Goal: Ask a question

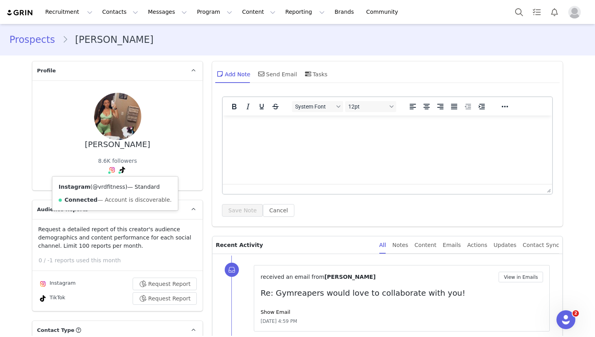
click at [107, 187] on link "@vrdfitness" at bounding box center [109, 187] width 33 height 6
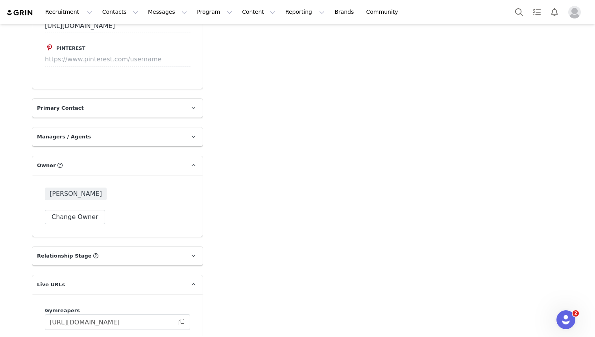
scroll to position [1253, 0]
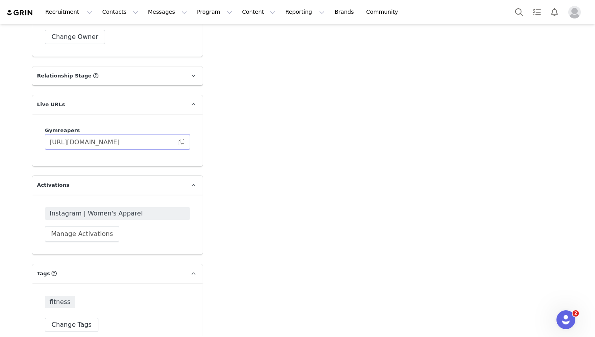
click at [181, 142] on span at bounding box center [182, 142] width 8 height 0
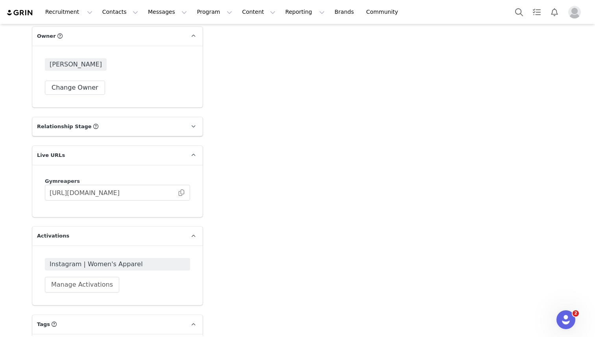
scroll to position [1177, 0]
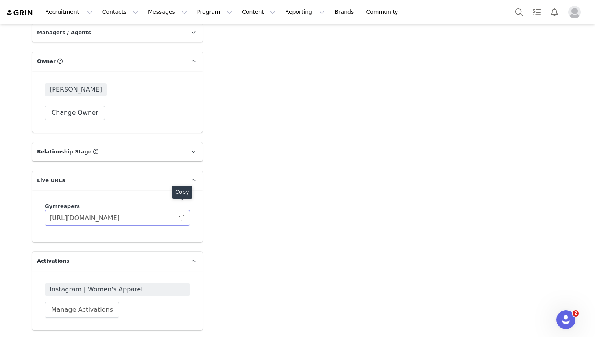
click at [181, 218] on span at bounding box center [182, 218] width 8 height 0
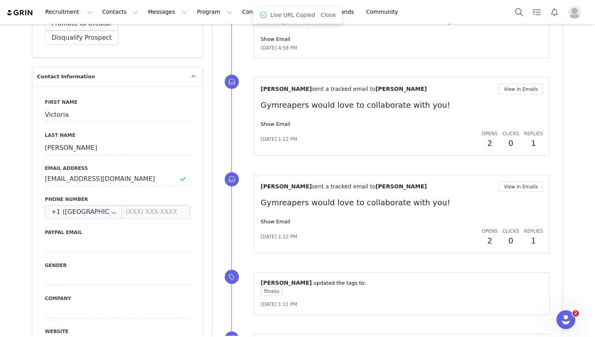
scroll to position [0, 0]
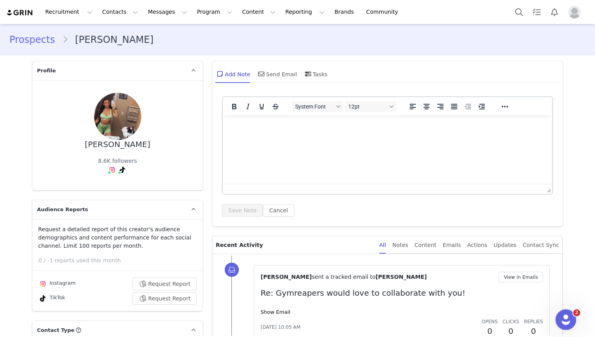
click at [562, 318] on icon "Open Intercom Messenger" at bounding box center [565, 319] width 13 height 13
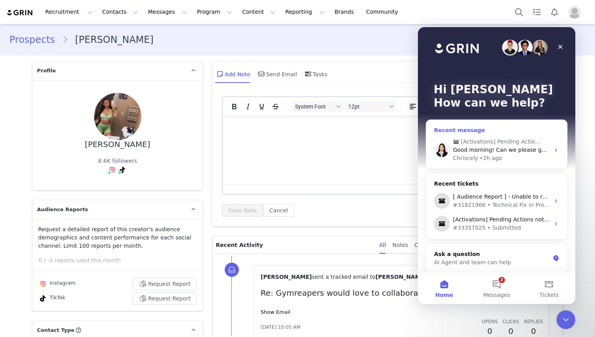
click at [503, 154] on div "Chriscely • 2h ago" at bounding box center [501, 158] width 97 height 8
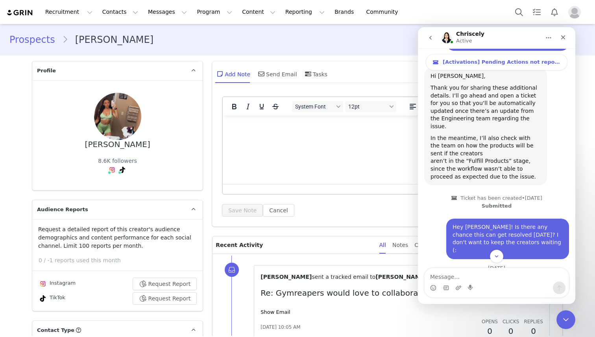
scroll to position [3047, 0]
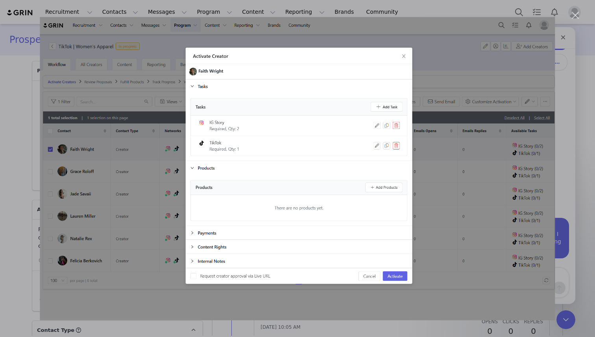
click at [403, 56] on img "Close" at bounding box center [297, 168] width 515 height 303
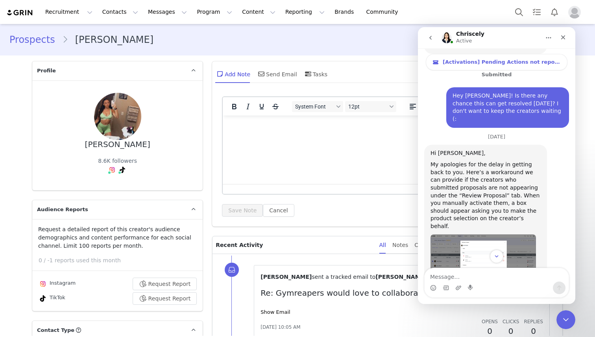
scroll to position [3254, 0]
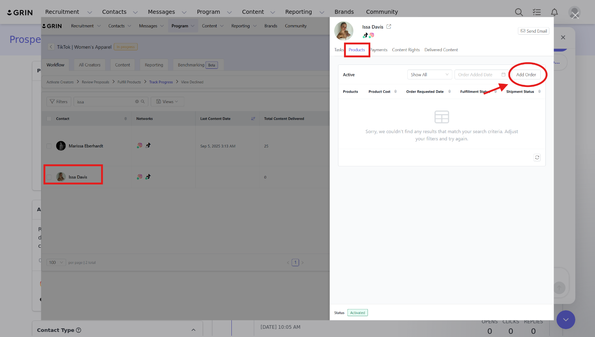
click at [577, 15] on div "Close" at bounding box center [575, 15] width 7 height 7
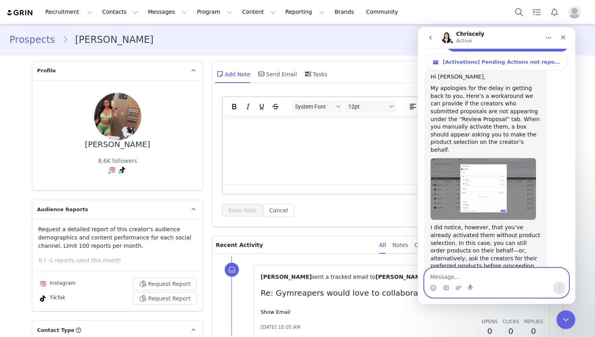
click at [503, 272] on textarea "Message…" at bounding box center [497, 274] width 144 height 13
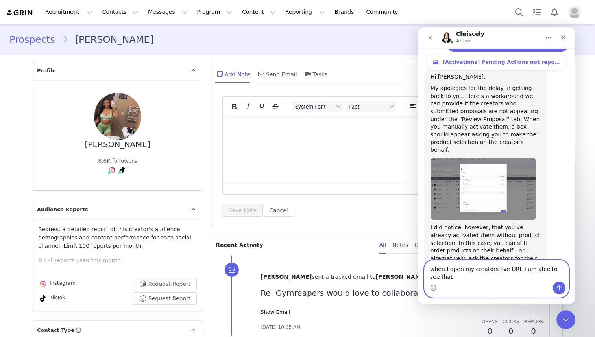
scroll to position [3262, 0]
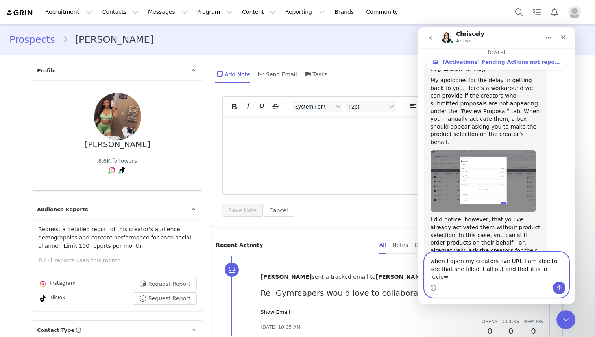
click at [435, 271] on textarea "when I open my creators live URL I am able to see that she filled it all out an…" at bounding box center [497, 267] width 144 height 29
type textarea "When I open my creators live URL I am able to see that she filled it all out an…"
click at [561, 289] on icon "Send a message…" at bounding box center [559, 288] width 6 height 6
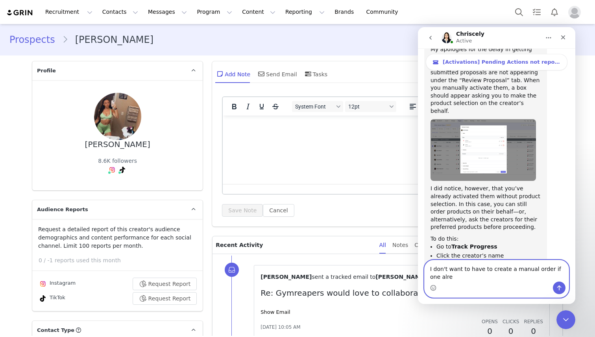
scroll to position [3301, 0]
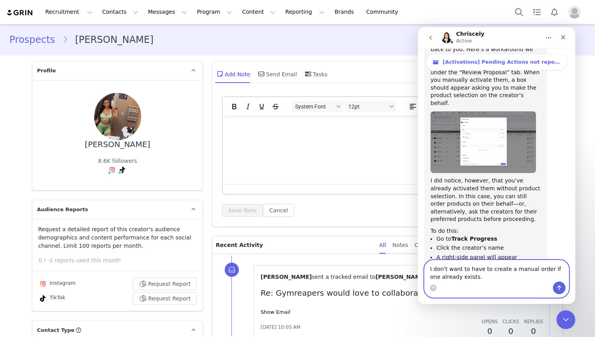
type textarea "I don't want to have to create a manual order if one already exists."
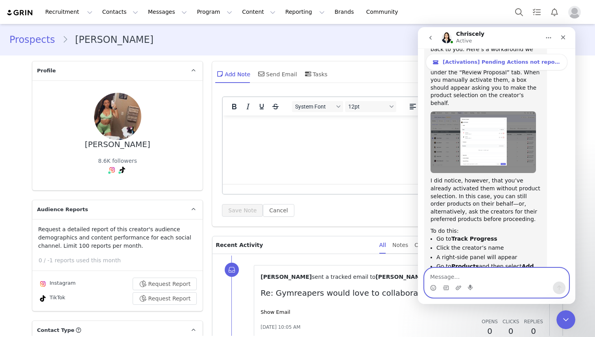
scroll to position [3319, 0]
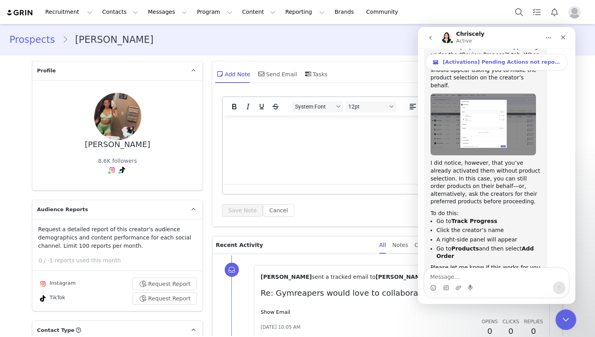
click at [562, 318] on icon "Close Intercom Messenger" at bounding box center [565, 318] width 6 height 3
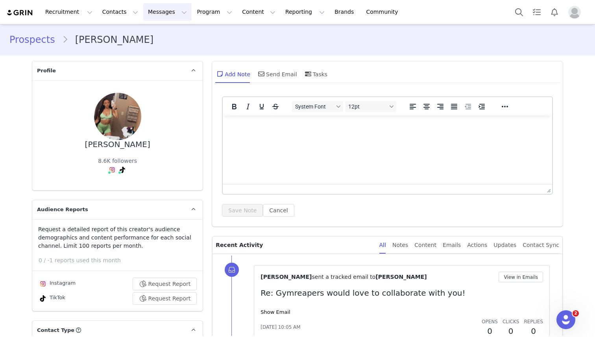
click at [155, 13] on button "Messages Messages" at bounding box center [167, 12] width 48 height 18
click at [153, 34] on p "Dashboard" at bounding box center [156, 35] width 30 height 8
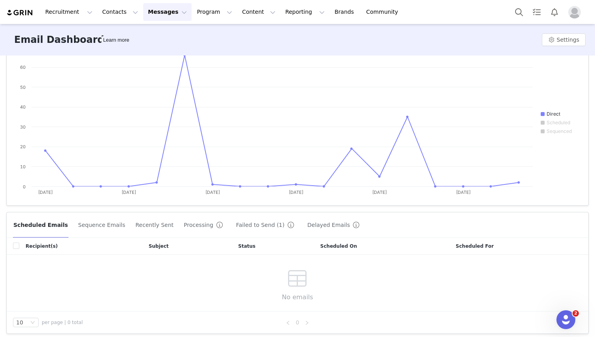
scroll to position [91, 0]
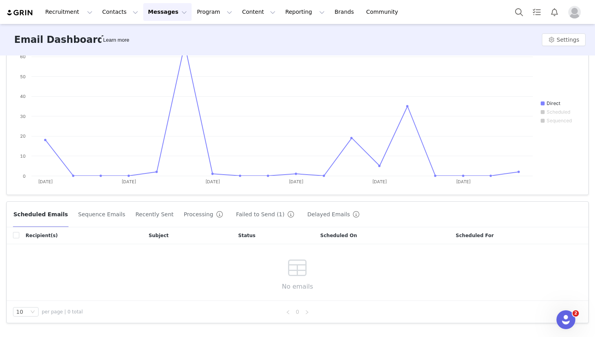
click at [145, 215] on button "Recently Sent" at bounding box center [154, 214] width 39 height 13
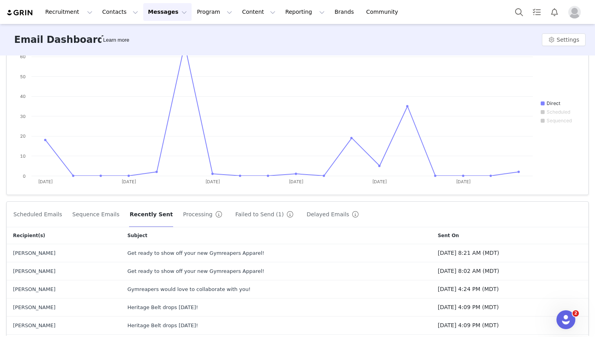
scroll to position [105, 0]
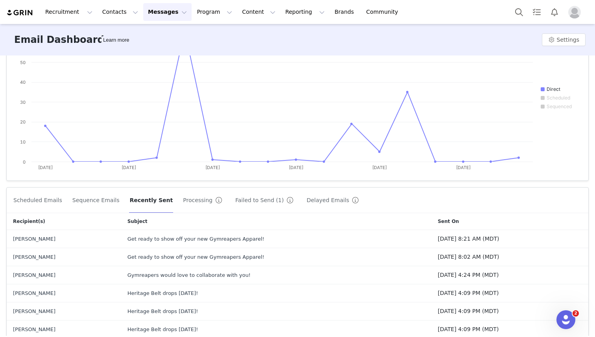
click at [235, 202] on button "Failed to Send (1)" at bounding box center [266, 200] width 62 height 13
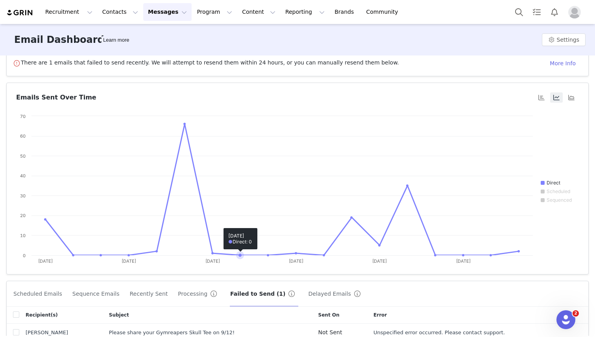
scroll to position [0, 0]
